Goal: Information Seeking & Learning: Learn about a topic

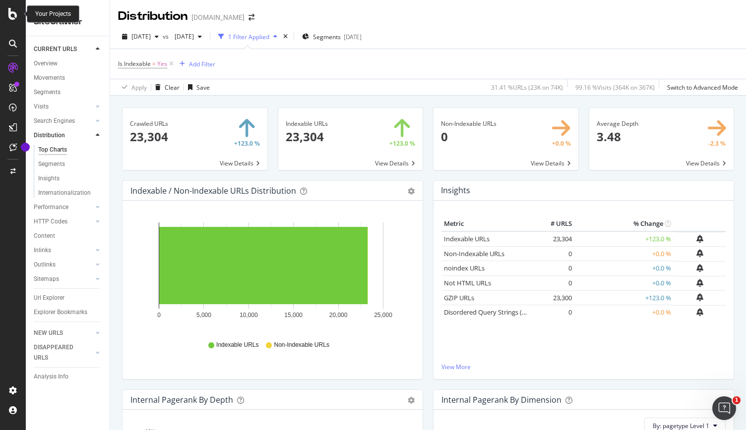
click at [17, 11] on icon at bounding box center [12, 14] width 9 height 12
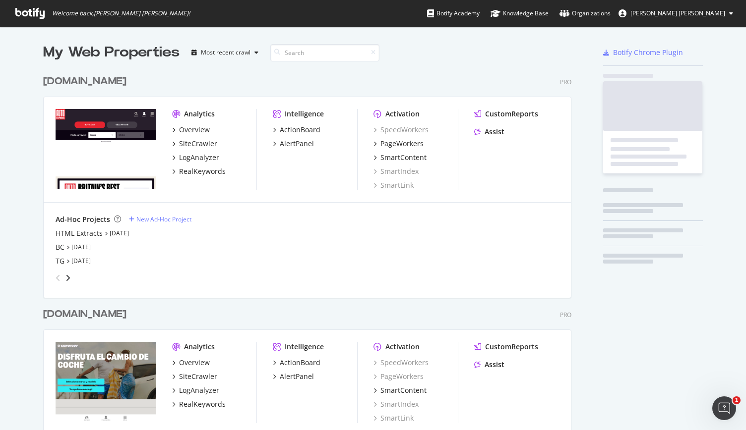
scroll to position [422, 730]
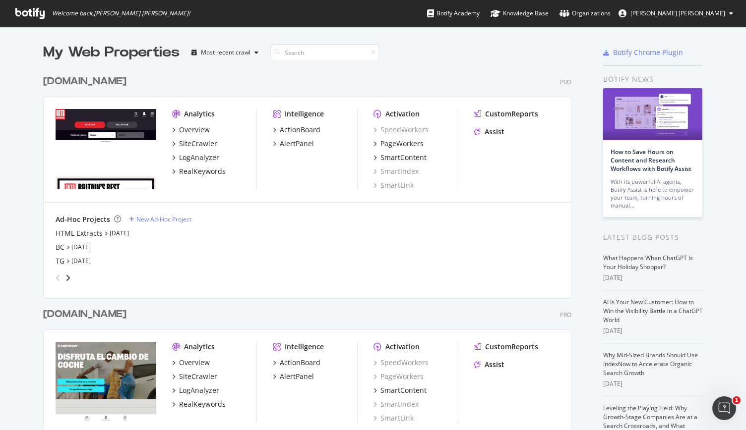
click at [120, 316] on div "[DOMAIN_NAME]" at bounding box center [84, 314] width 83 height 14
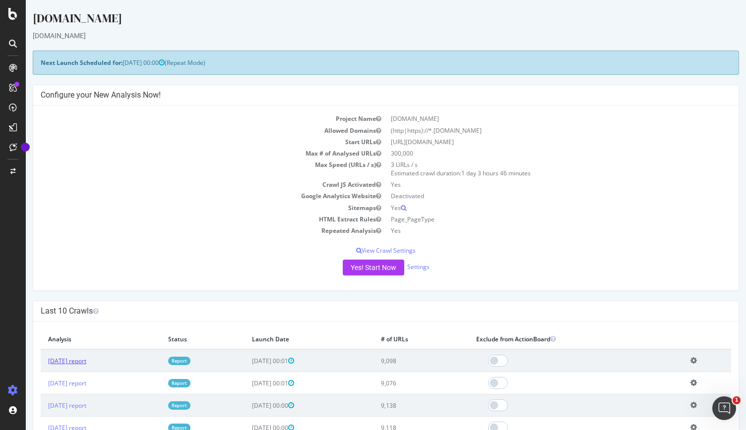
click at [86, 357] on link "[DATE] report" at bounding box center [67, 361] width 38 height 8
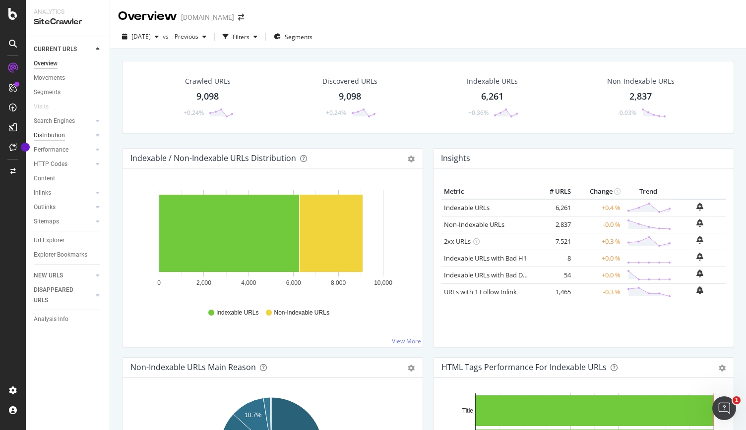
click at [63, 134] on div "Distribution" at bounding box center [49, 135] width 31 height 10
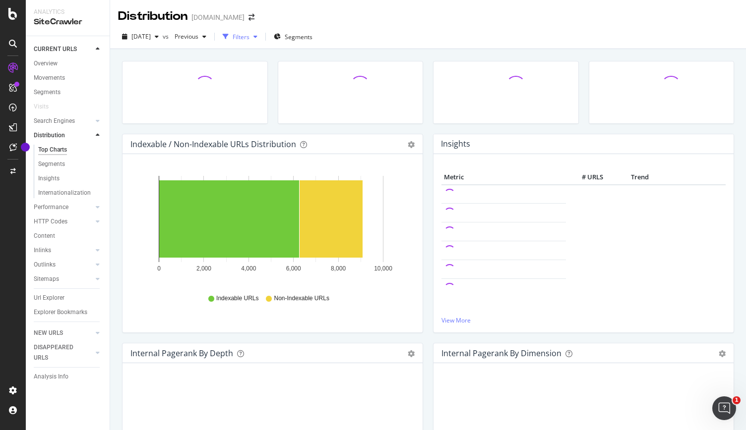
click at [261, 36] on div "button" at bounding box center [255, 37] width 12 height 6
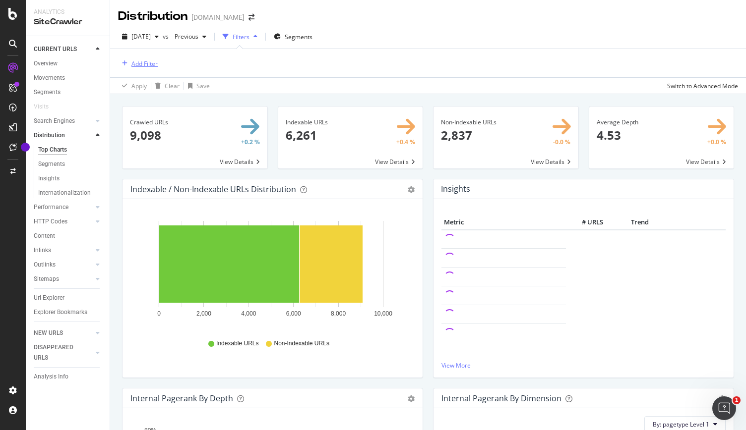
click at [128, 65] on div "button" at bounding box center [124, 63] width 13 height 6
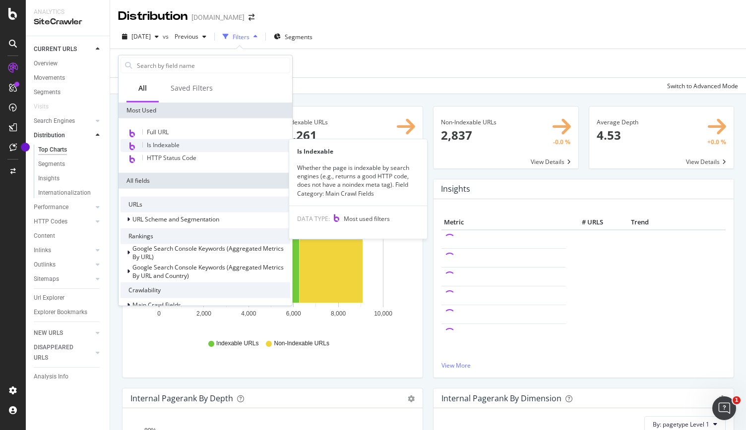
click at [162, 144] on span "Is Indexable" at bounding box center [163, 145] width 33 height 8
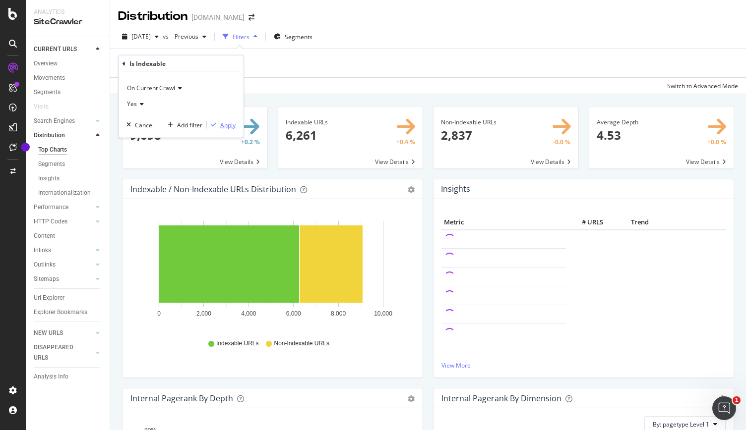
click at [230, 125] on div "Apply" at bounding box center [227, 124] width 15 height 8
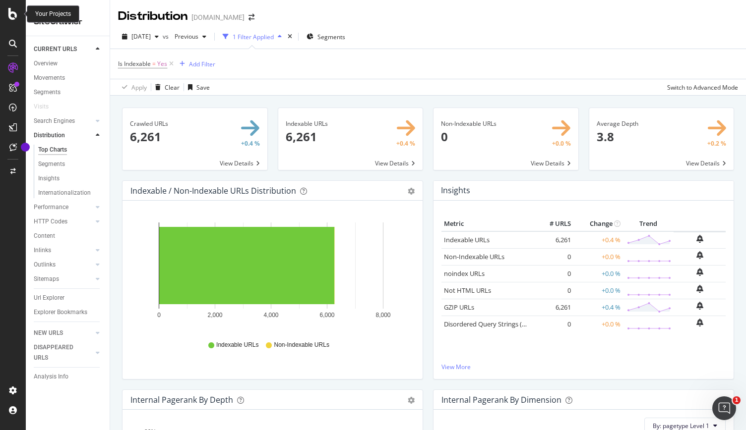
click at [12, 11] on icon at bounding box center [12, 14] width 9 height 12
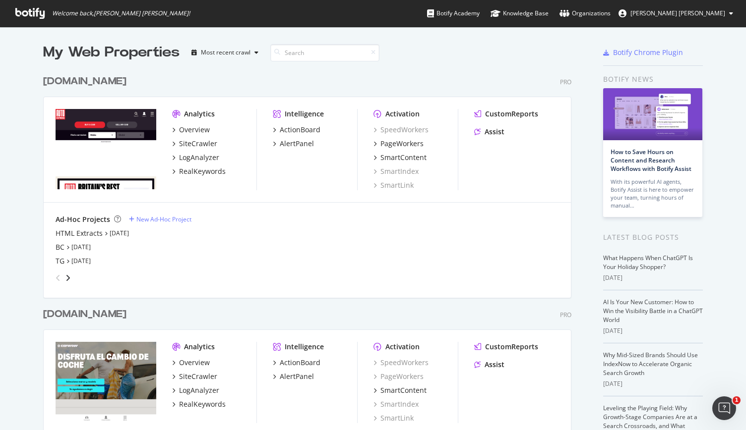
scroll to position [248, 0]
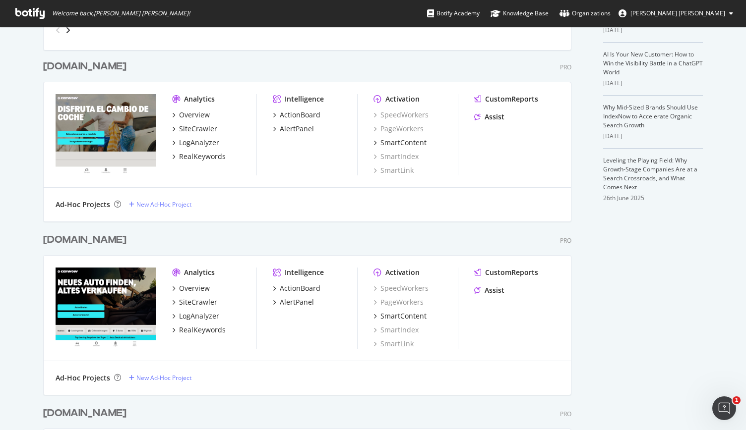
click at [99, 240] on div "[DOMAIN_NAME]" at bounding box center [84, 240] width 83 height 14
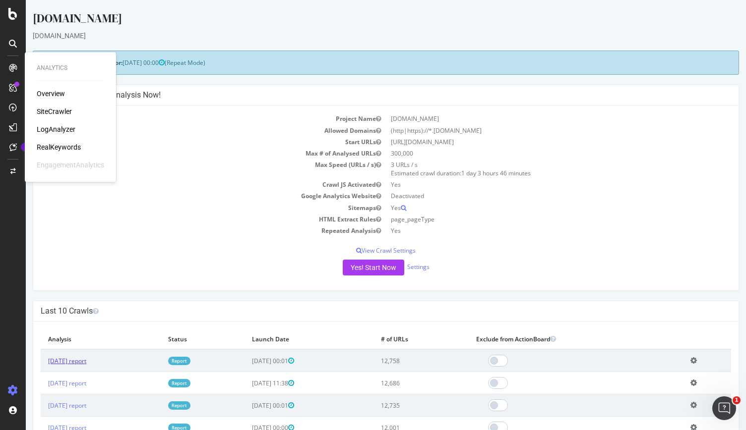
click at [83, 361] on link "[DATE] report" at bounding box center [67, 361] width 38 height 8
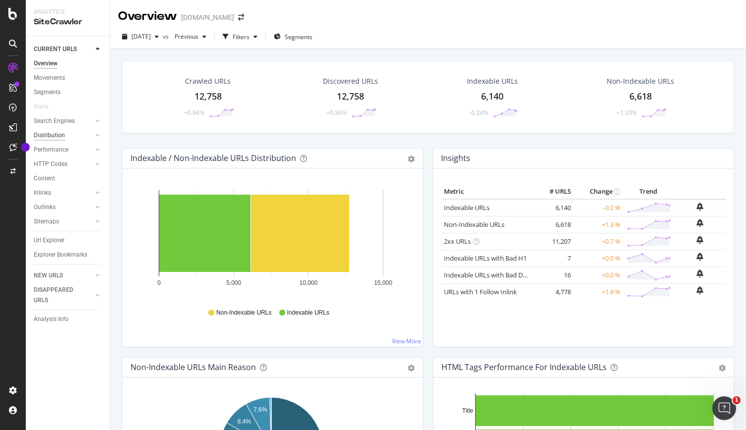
click at [60, 134] on div "Distribution" at bounding box center [49, 135] width 31 height 10
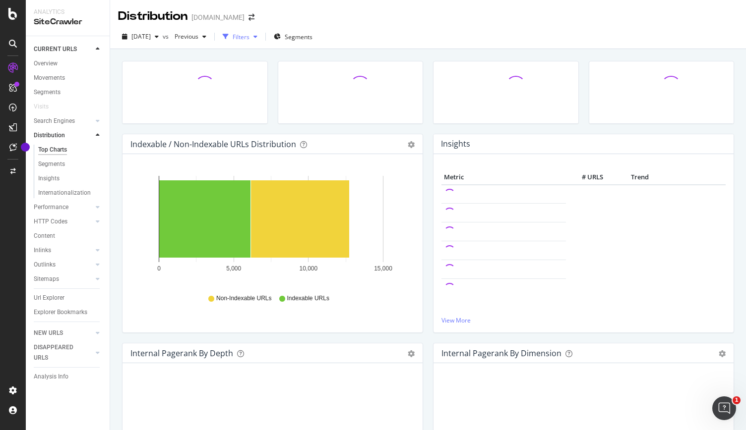
click at [233, 33] on div "button" at bounding box center [226, 37] width 14 height 14
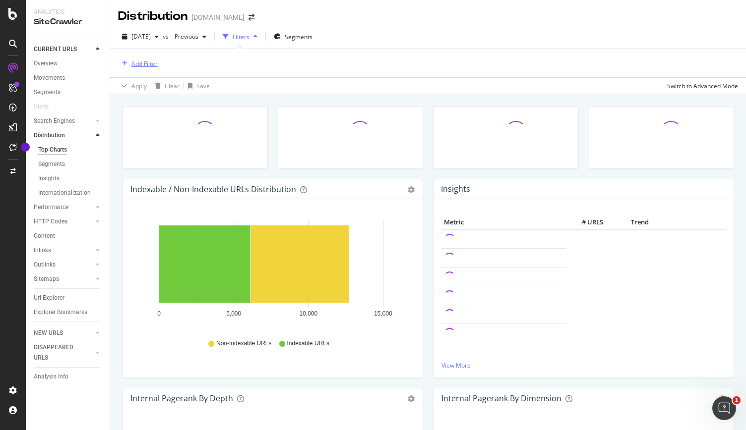
click at [131, 60] on div "Add Filter" at bounding box center [144, 64] width 26 height 8
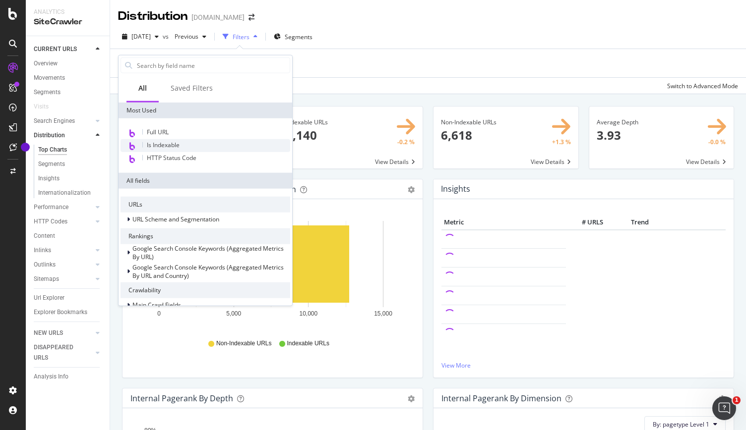
click at [170, 141] on span "Is Indexable" at bounding box center [163, 145] width 33 height 8
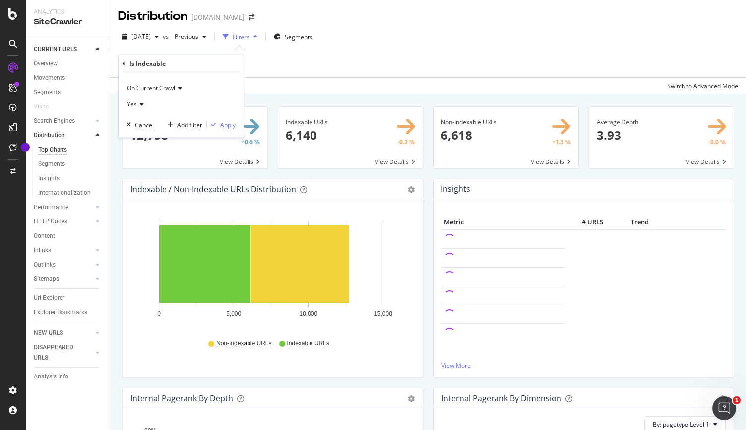
click at [217, 130] on div "On Current Crawl Yes Cancel Add filter Apply" at bounding box center [181, 104] width 125 height 65
click at [229, 121] on div "Apply" at bounding box center [227, 124] width 15 height 8
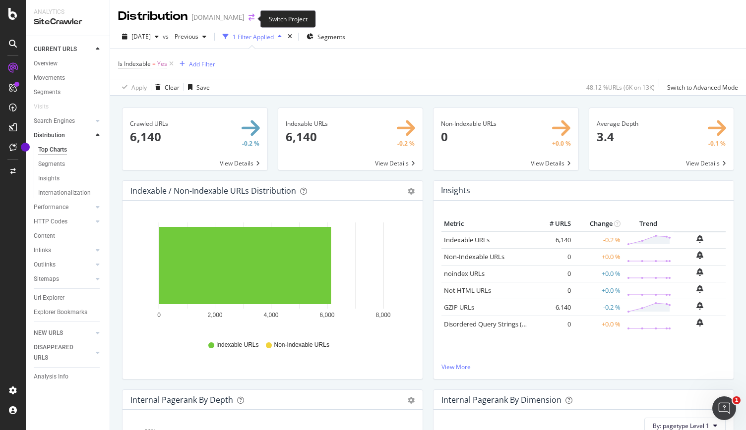
click at [251, 20] on icon "arrow-right-arrow-left" at bounding box center [251, 17] width 6 height 7
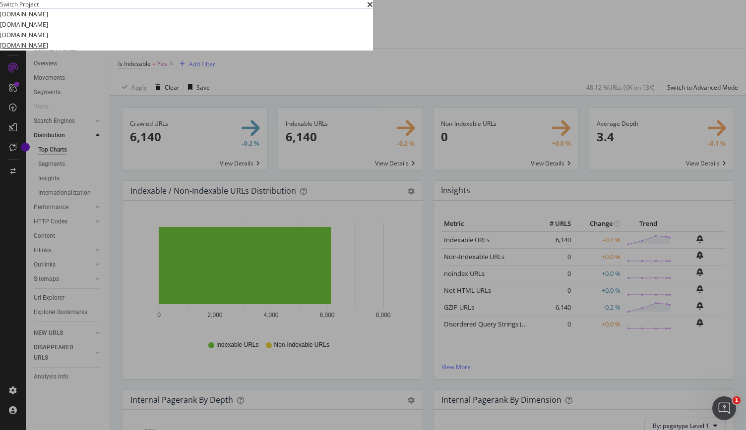
click at [48, 51] on link "[DOMAIN_NAME]" at bounding box center [24, 45] width 48 height 10
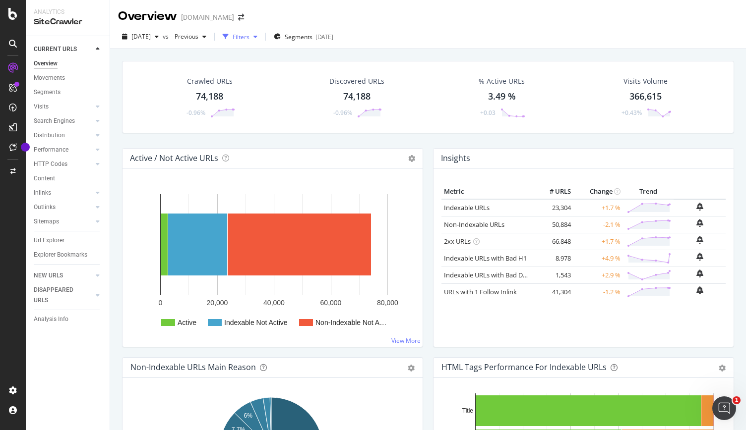
click at [249, 41] on div "Filters" at bounding box center [241, 37] width 17 height 8
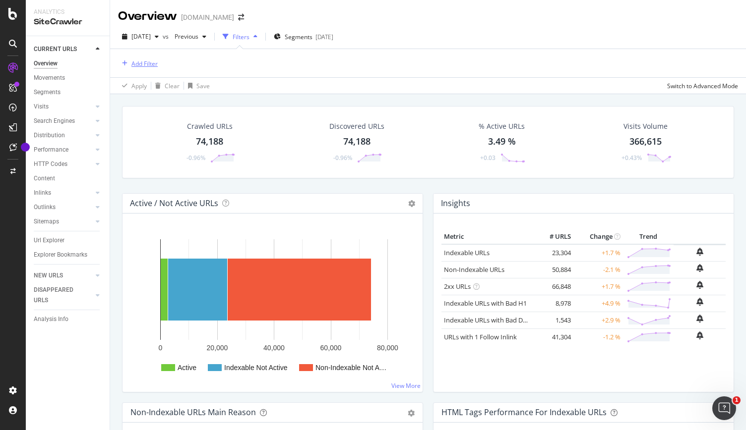
click at [130, 62] on div "button" at bounding box center [124, 63] width 13 height 6
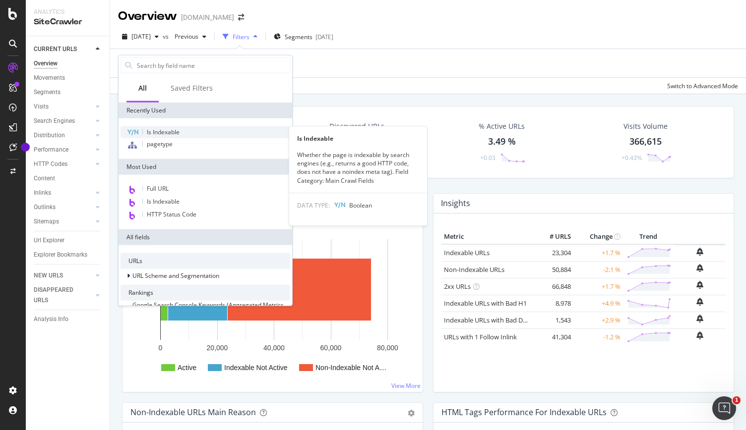
click at [149, 128] on span "Is Indexable" at bounding box center [163, 132] width 33 height 8
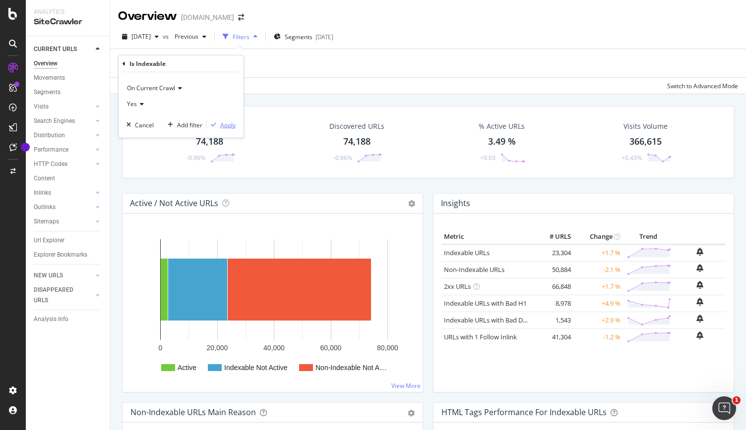
click at [225, 126] on div "Apply" at bounding box center [227, 124] width 15 height 8
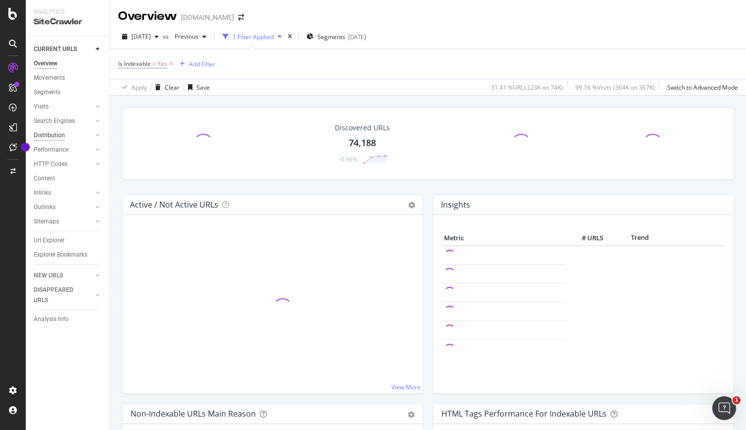
click at [59, 135] on div "Distribution" at bounding box center [49, 135] width 31 height 10
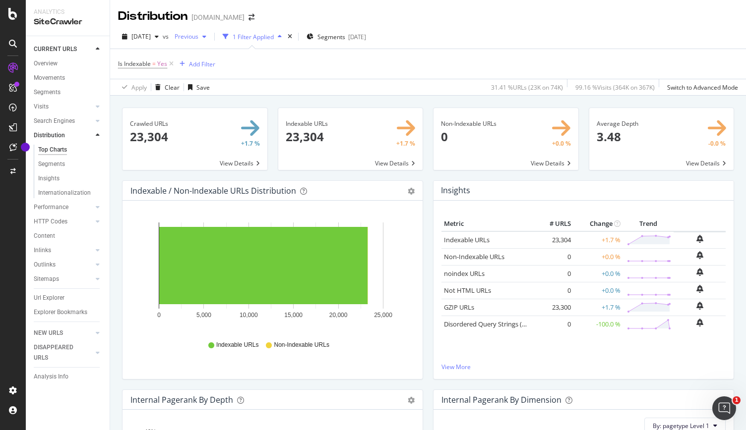
click at [198, 38] on span "Previous" at bounding box center [185, 36] width 28 height 8
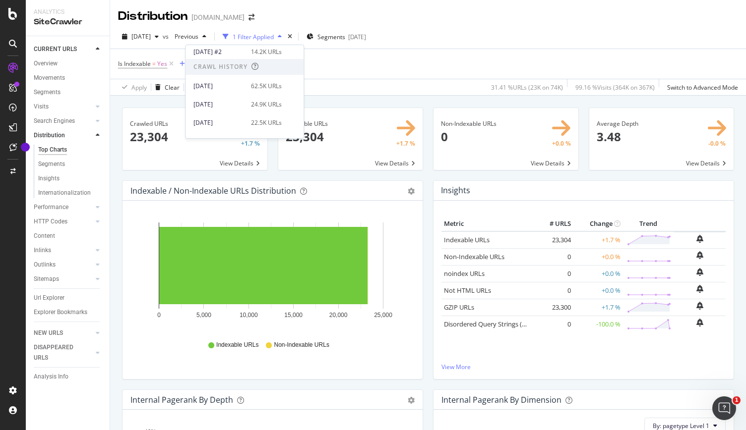
scroll to position [198, 0]
click at [218, 110] on div "[DATE]" at bounding box center [219, 110] width 52 height 9
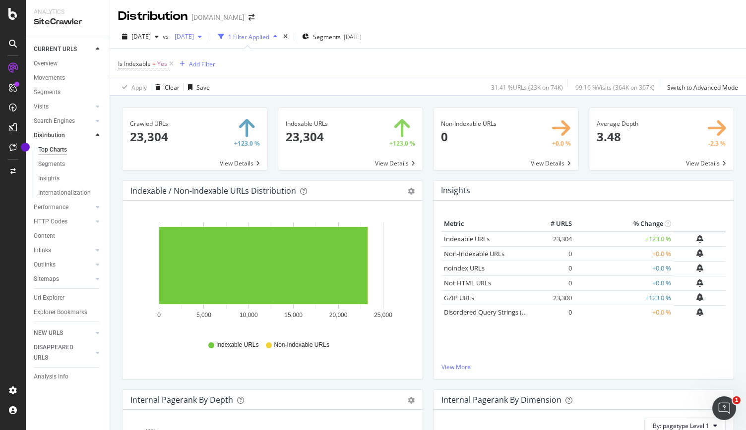
click at [206, 38] on div "button" at bounding box center [200, 37] width 12 height 6
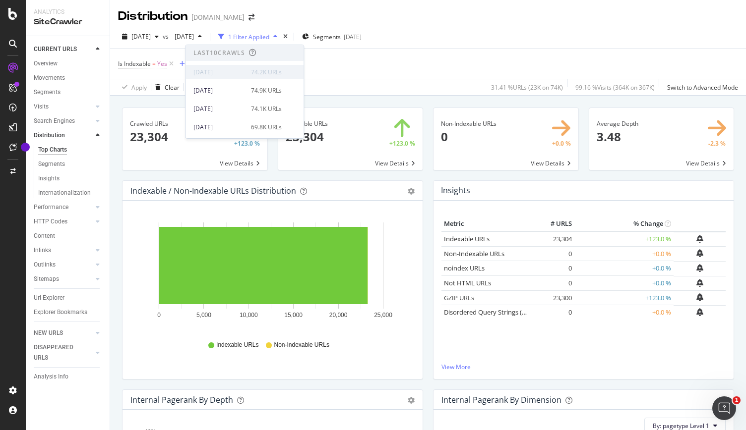
click at [234, 77] on div "[DATE] 74.2K URLs" at bounding box center [244, 72] width 118 height 14
click at [163, 36] on div "button" at bounding box center [157, 37] width 12 height 6
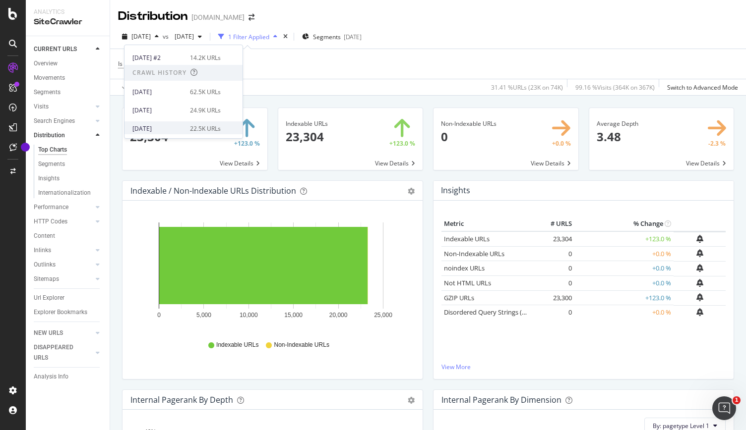
scroll to position [199, 0]
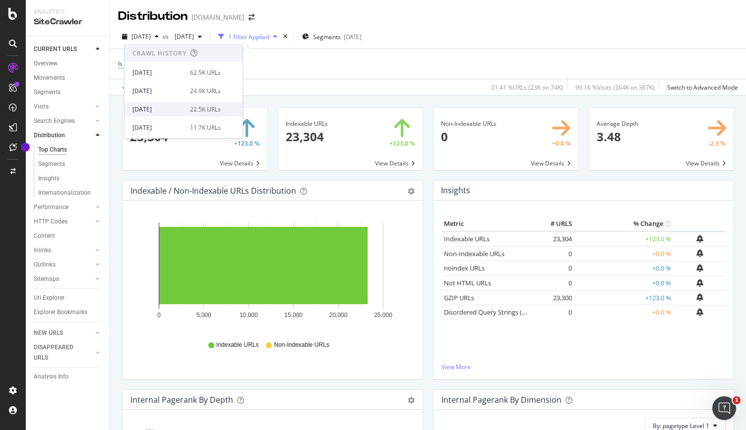
click at [158, 113] on div "[DATE]" at bounding box center [158, 109] width 52 height 9
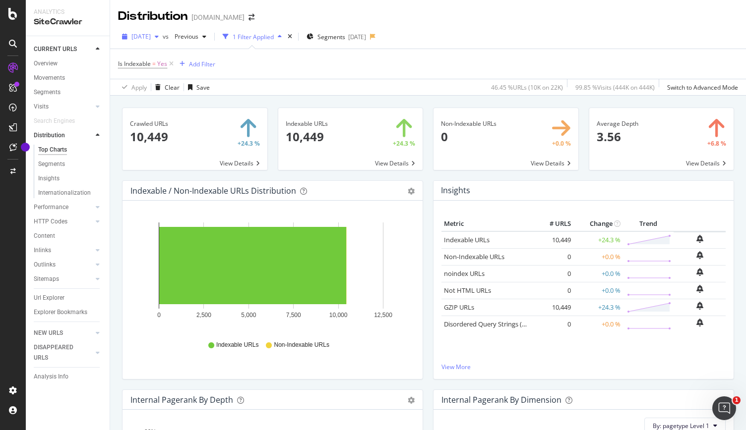
click at [151, 40] on span "[DATE]" at bounding box center [140, 36] width 19 height 8
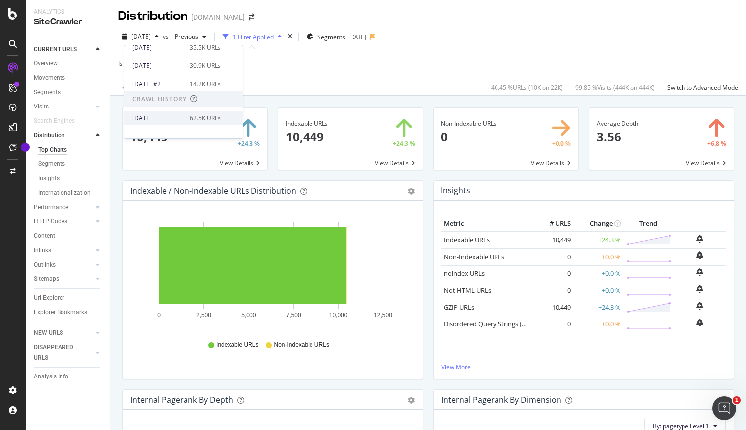
scroll to position [199, 0]
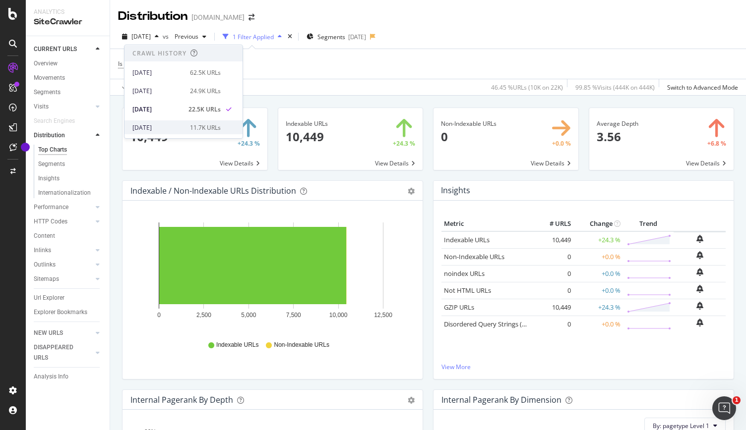
click at [164, 125] on div "[DATE]" at bounding box center [158, 127] width 52 height 9
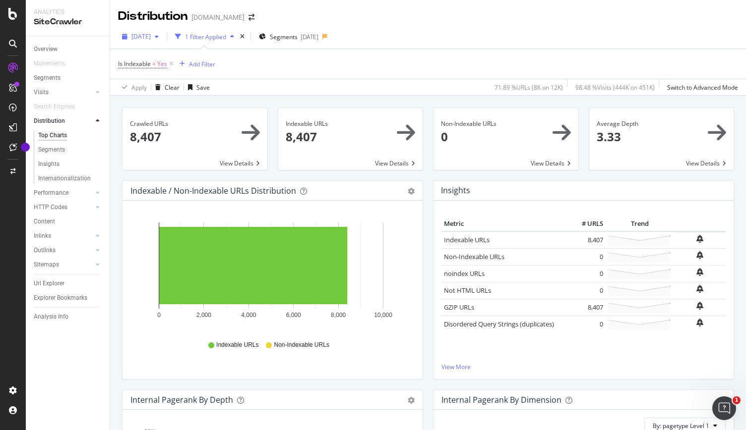
click at [151, 38] on span "[DATE]" at bounding box center [140, 36] width 19 height 8
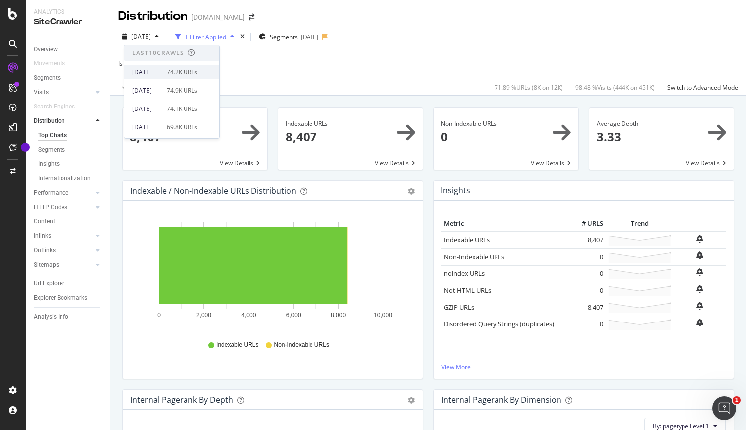
click at [161, 71] on div "[DATE]" at bounding box center [146, 72] width 28 height 9
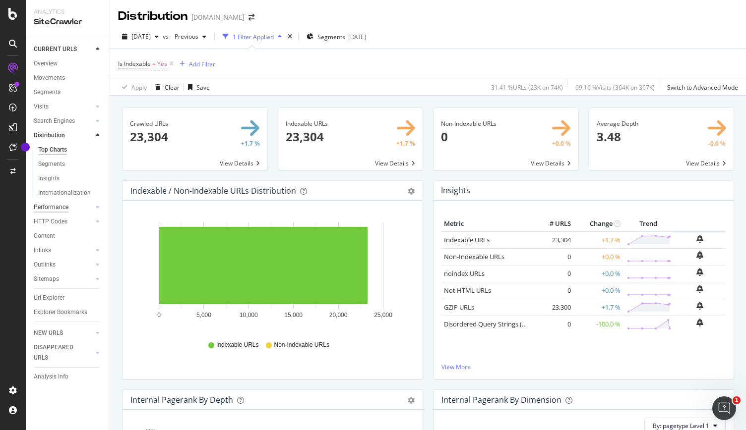
click at [60, 211] on div "Performance" at bounding box center [51, 207] width 35 height 10
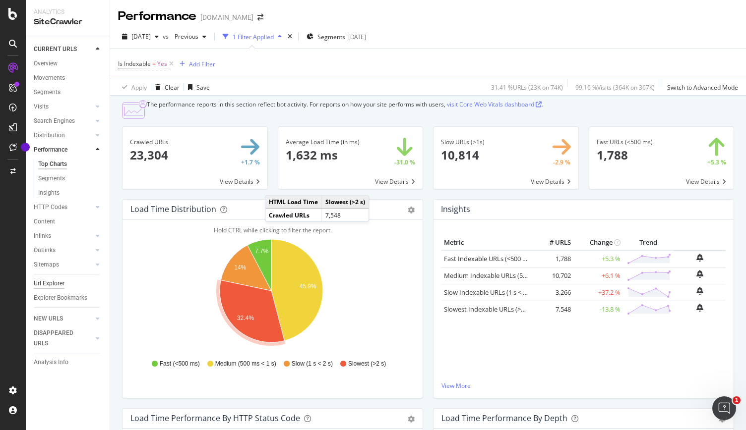
click at [53, 282] on div "Url Explorer" at bounding box center [49, 284] width 31 height 10
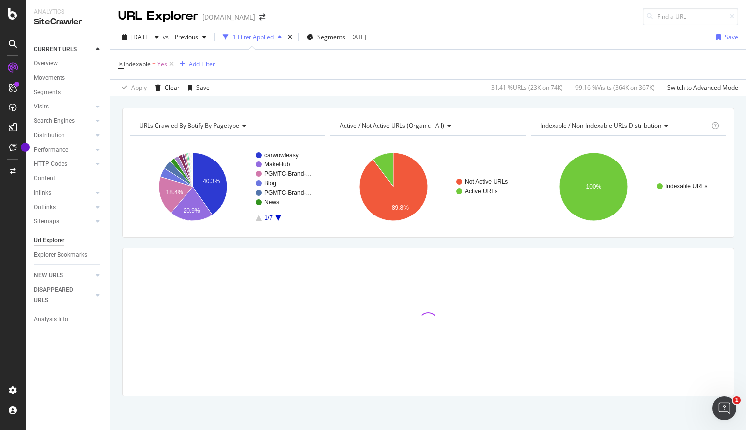
click at [623, 122] on span "Indexable / Non-Indexable URLs distribution" at bounding box center [600, 125] width 121 height 8
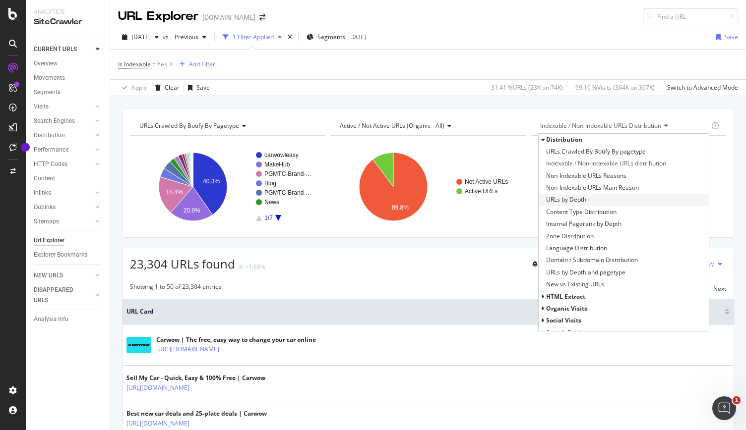
click at [562, 199] on span "URLs by Depth" at bounding box center [566, 200] width 40 height 10
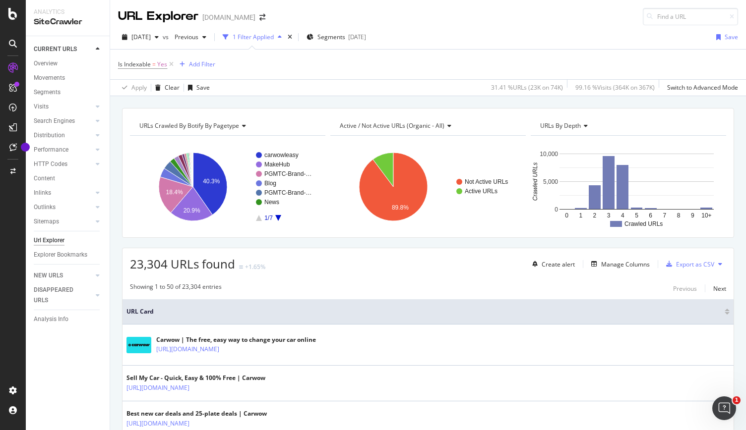
click at [255, 18] on div "[DOMAIN_NAME]" at bounding box center [228, 17] width 53 height 10
click at [265, 19] on icon "arrow-right-arrow-left" at bounding box center [262, 17] width 6 height 7
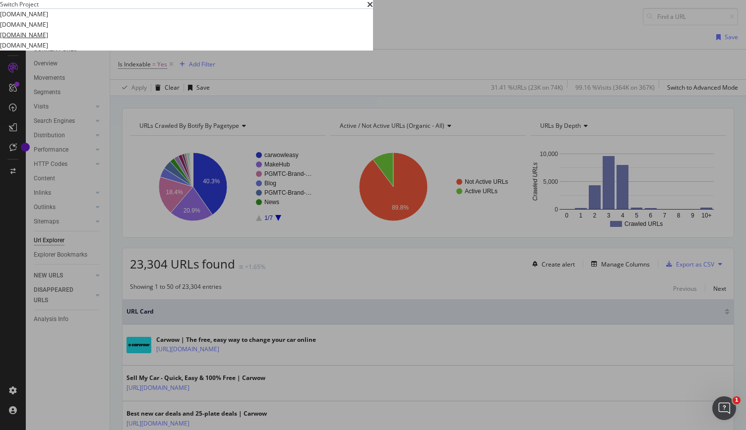
click at [48, 40] on link "[DOMAIN_NAME]" at bounding box center [24, 35] width 48 height 10
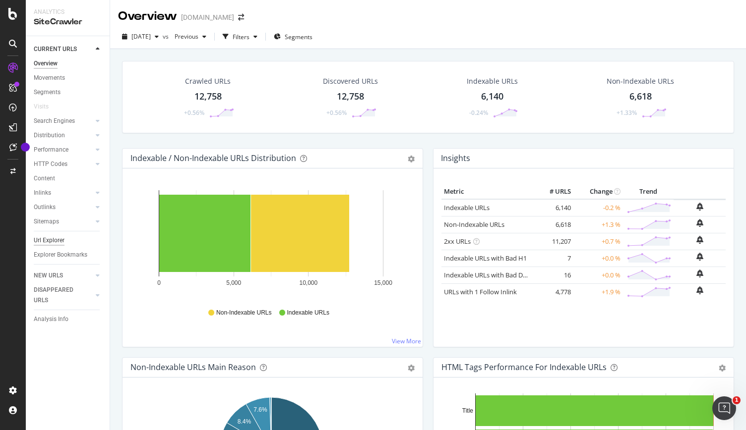
click at [48, 241] on div "Url Explorer" at bounding box center [49, 241] width 31 height 10
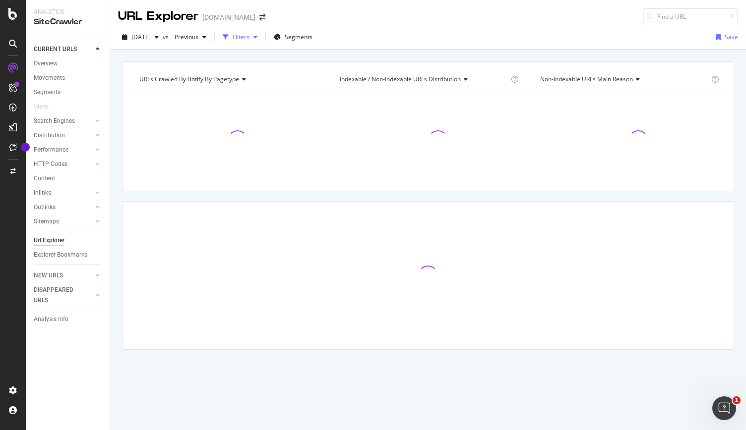
click at [261, 34] on div "button" at bounding box center [255, 37] width 12 height 6
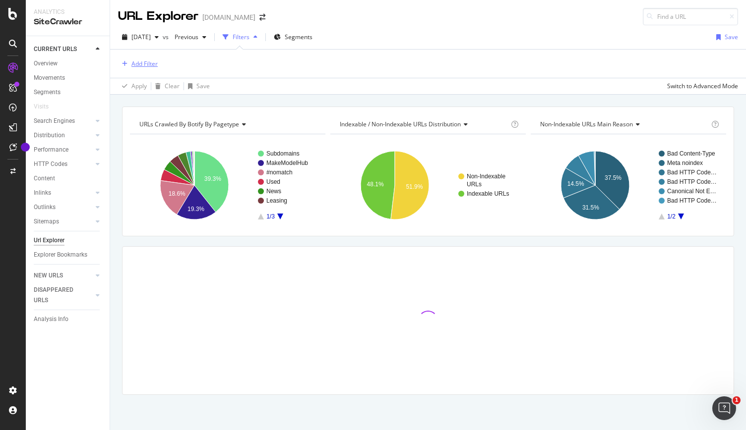
click at [131, 64] on div "Add Filter" at bounding box center [144, 64] width 26 height 8
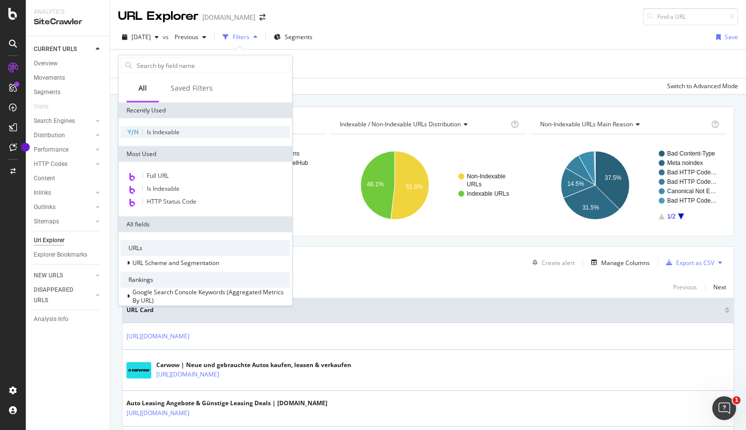
click at [149, 128] on span "Is Indexable" at bounding box center [163, 132] width 33 height 8
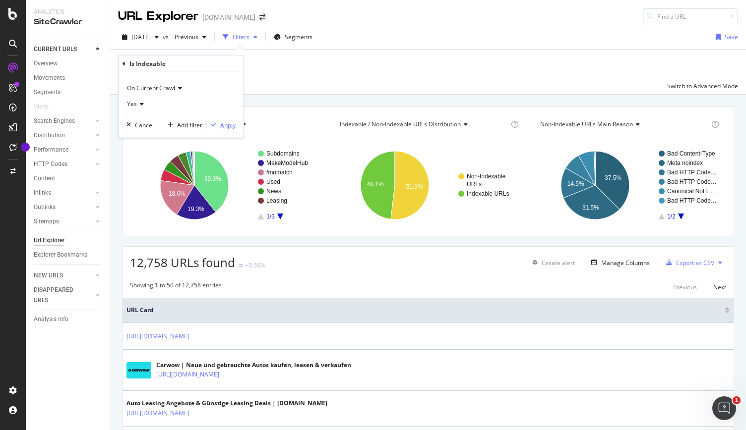
click at [231, 125] on div "Apply" at bounding box center [227, 124] width 15 height 8
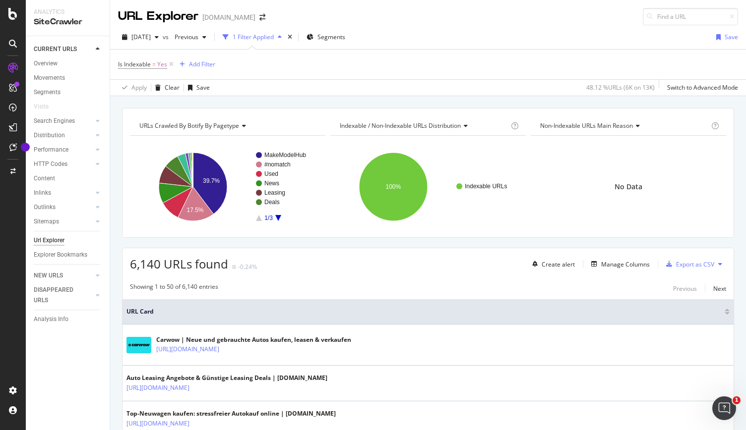
click at [591, 122] on span "Non-Indexable URLs Main Reason" at bounding box center [586, 125] width 93 height 8
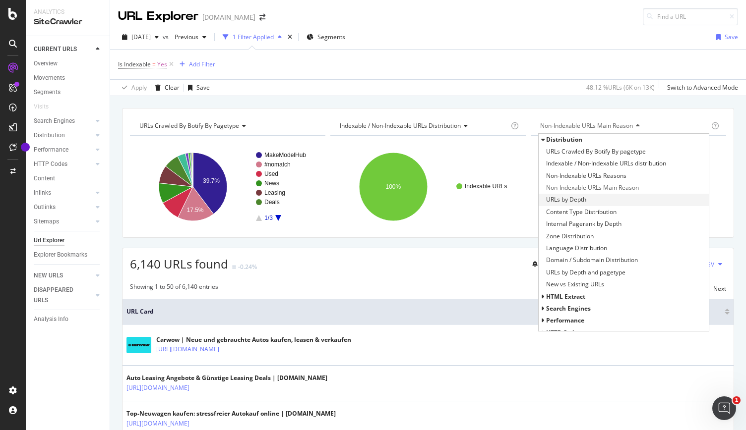
click at [568, 198] on span "URLs by Depth" at bounding box center [566, 200] width 40 height 10
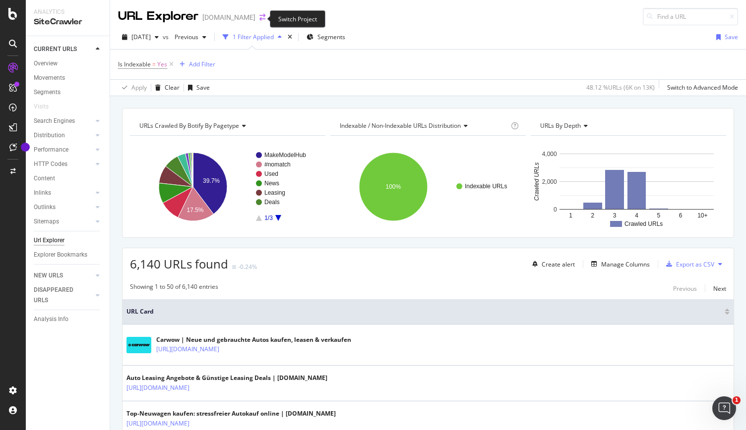
click at [259, 20] on icon "arrow-right-arrow-left" at bounding box center [262, 17] width 6 height 7
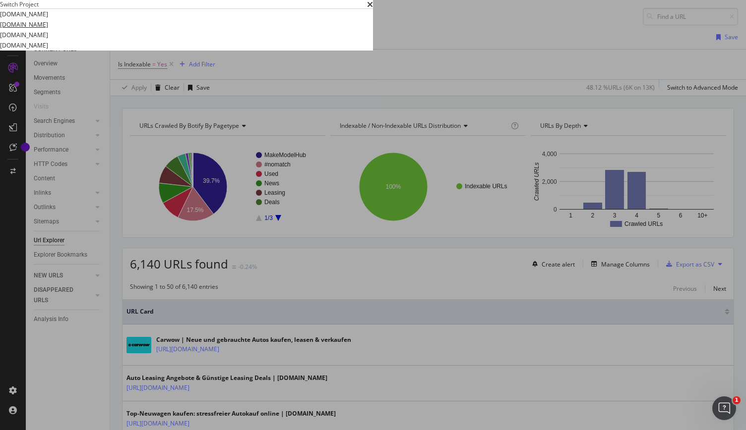
click at [48, 30] on link "[DOMAIN_NAME]" at bounding box center [24, 24] width 48 height 10
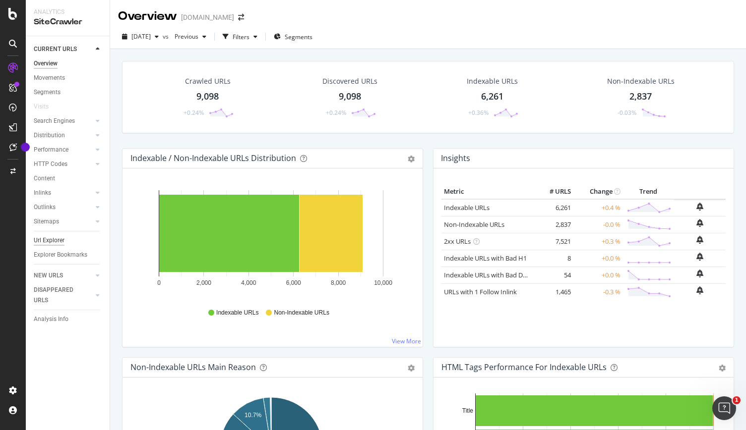
click at [60, 237] on div "Url Explorer" at bounding box center [49, 241] width 31 height 10
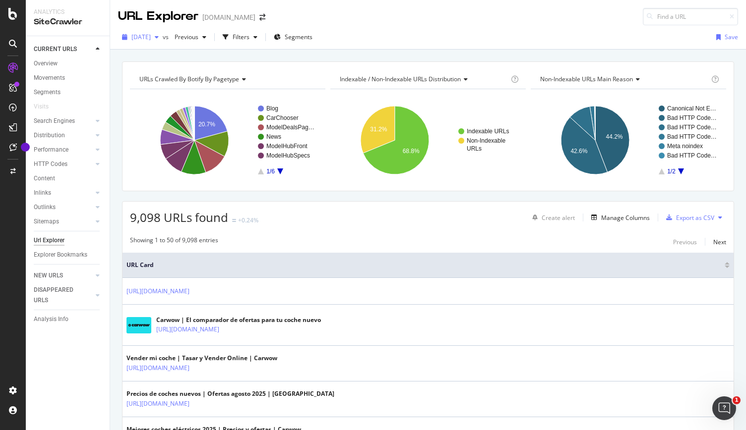
click at [151, 36] on span "[DATE]" at bounding box center [140, 37] width 19 height 8
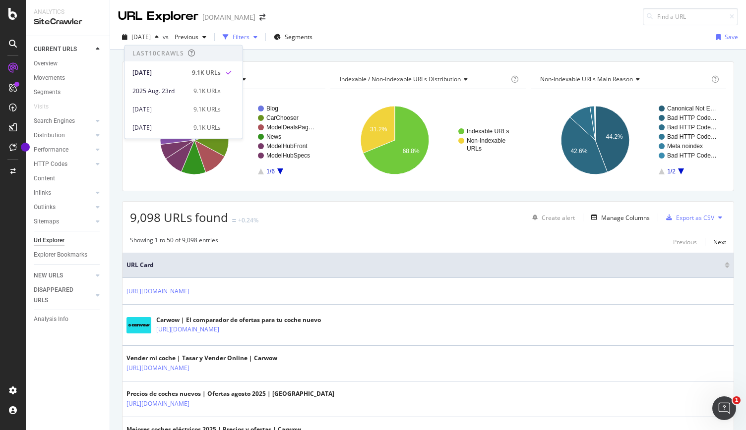
click at [261, 34] on div "button" at bounding box center [255, 37] width 12 height 6
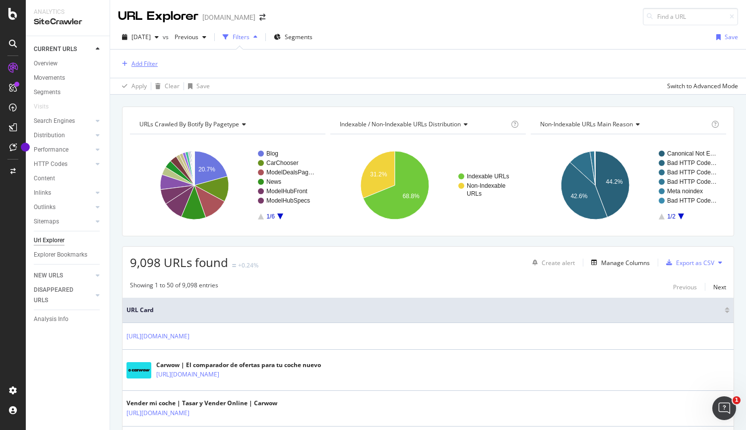
click at [148, 66] on div "Add Filter" at bounding box center [144, 64] width 26 height 8
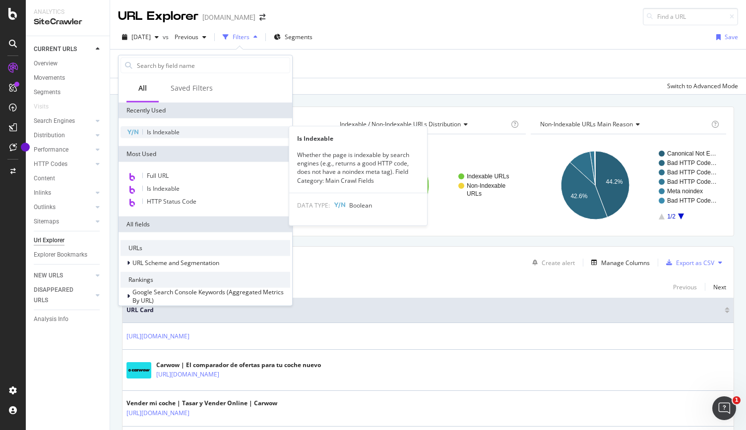
click at [155, 132] on span "Is Indexable" at bounding box center [163, 132] width 33 height 8
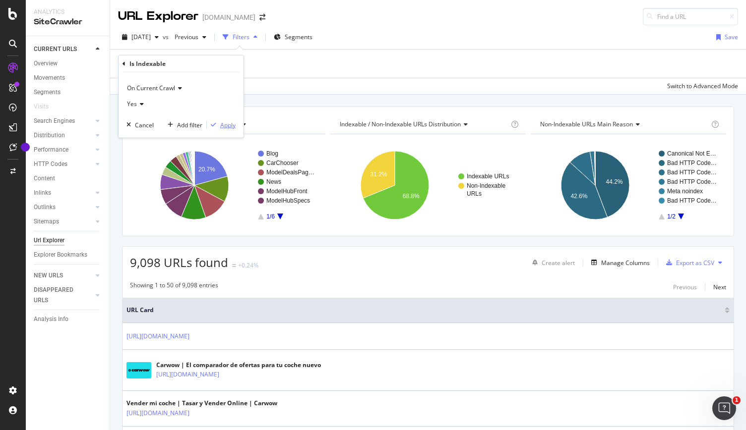
click at [219, 125] on div "button" at bounding box center [213, 125] width 13 height 6
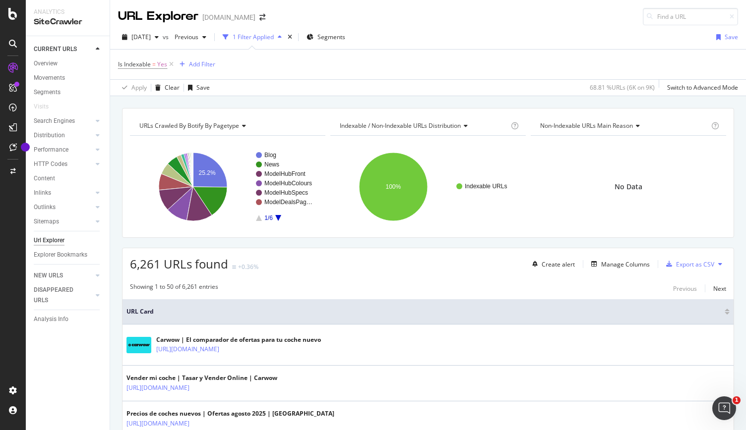
click at [615, 123] on span "Non-Indexable URLs Main Reason" at bounding box center [586, 125] width 93 height 8
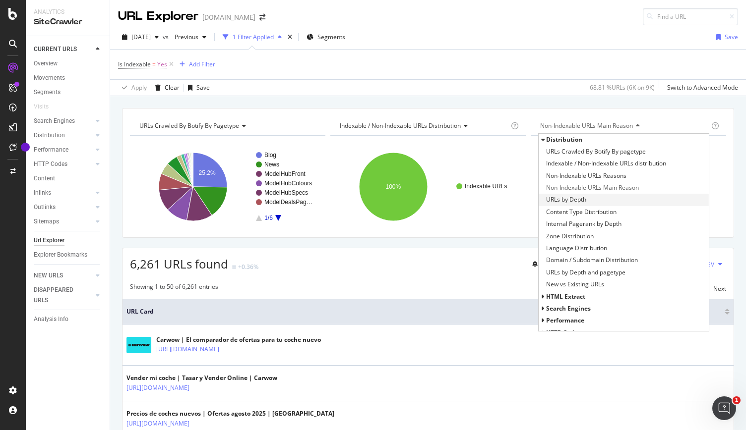
click at [584, 201] on div "URLs by Depth" at bounding box center [623, 200] width 170 height 12
